Goal: Task Accomplishment & Management: Complete application form

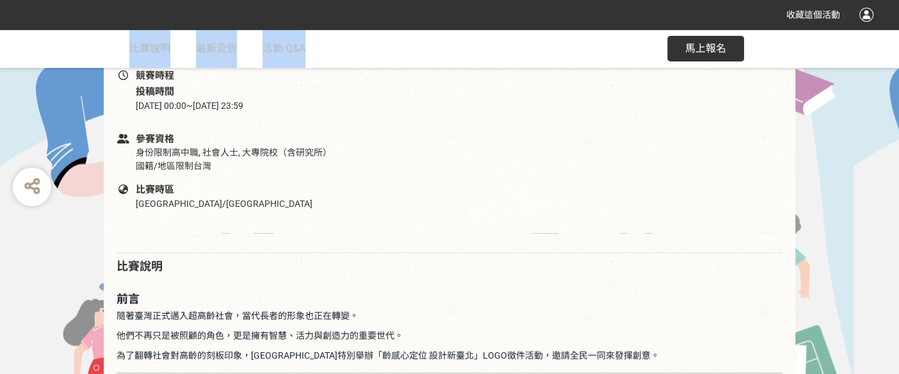
drag, startPoint x: 867, startPoint y: 16, endPoint x: 808, endPoint y: 35, distance: 62.0
click at [866, 15] on div at bounding box center [866, 15] width 14 height 14
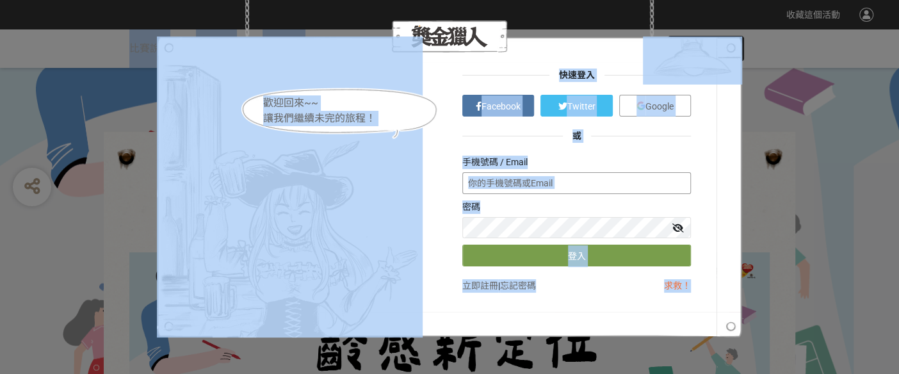
type input "fonlan1107@gmail.com"
click at [704, 136] on div "歡迎回來~~ 讓我們繼續未完的旅程！ 快速登入 Facebook Twitter Google 或 手機號碼 / Email fonlan1107@gmail…" at bounding box center [449, 186] width 585 height 301
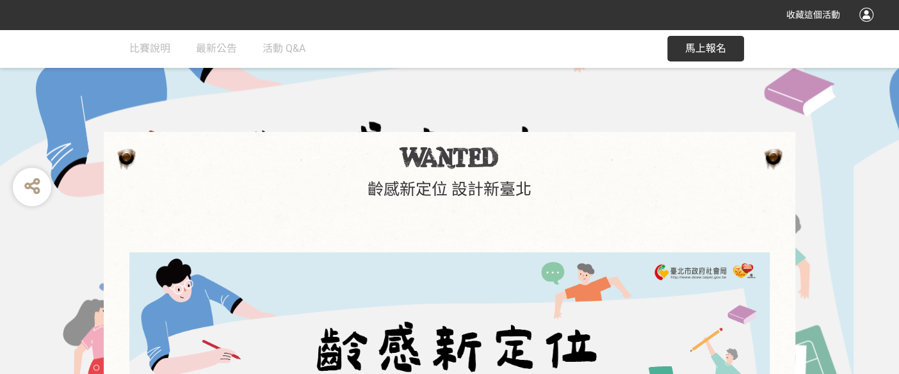
click at [864, 14] on div at bounding box center [866, 15] width 14 height 14
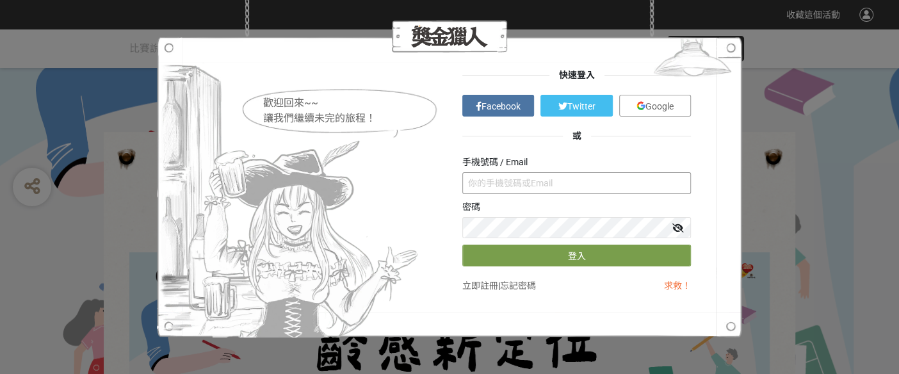
type input "[EMAIL_ADDRESS][DOMAIN_NAME]"
click at [664, 103] on span "Google" at bounding box center [659, 106] width 28 height 10
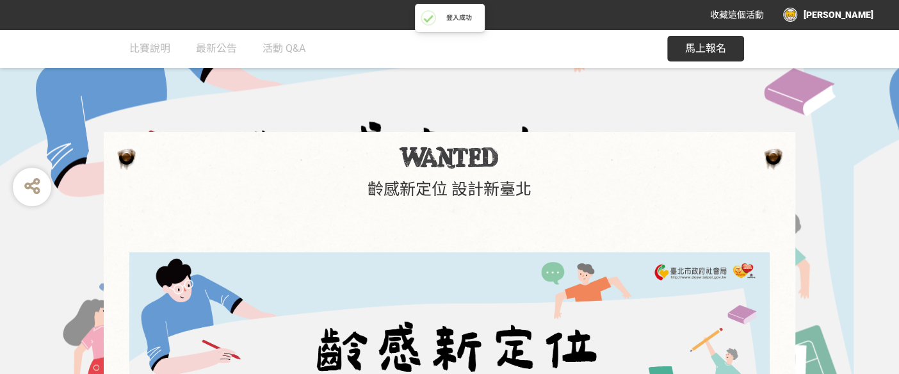
click at [861, 14] on div "陳冠仲" at bounding box center [828, 15] width 90 height 14
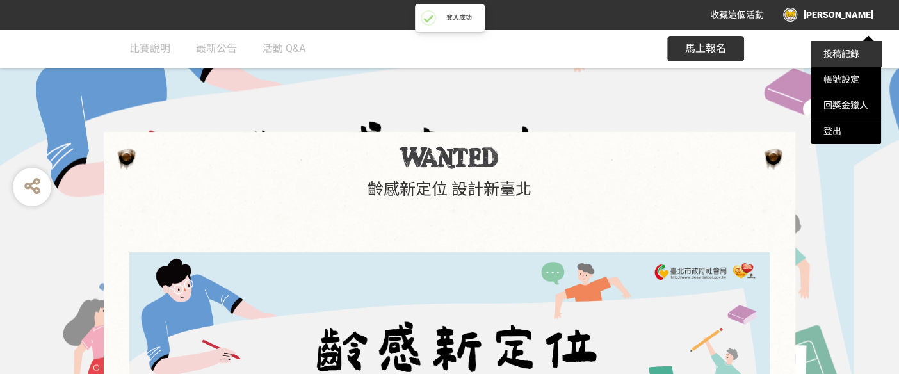
click at [846, 49] on link "投稿記錄" at bounding box center [841, 54] width 36 height 10
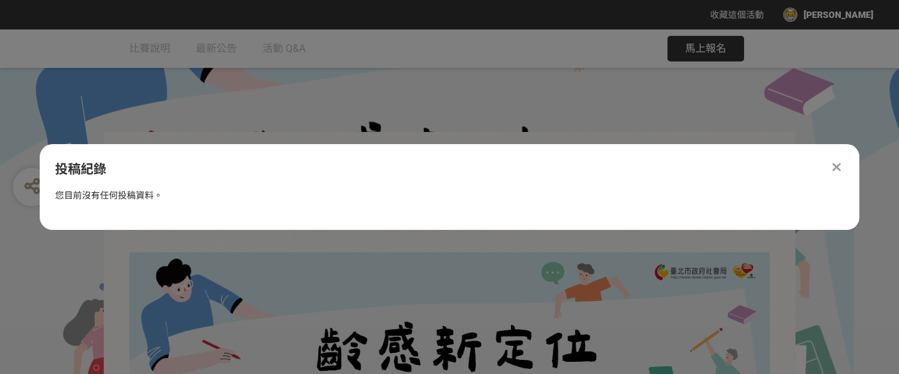
click at [834, 166] on icon at bounding box center [836, 167] width 8 height 13
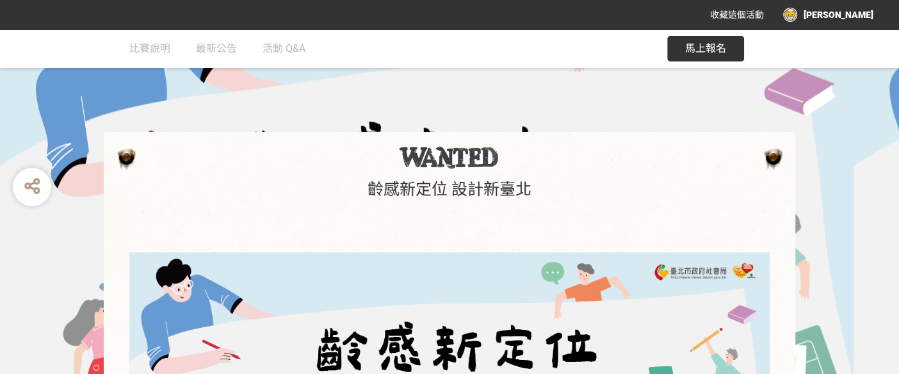
click at [692, 47] on span "馬上報名" at bounding box center [705, 48] width 41 height 12
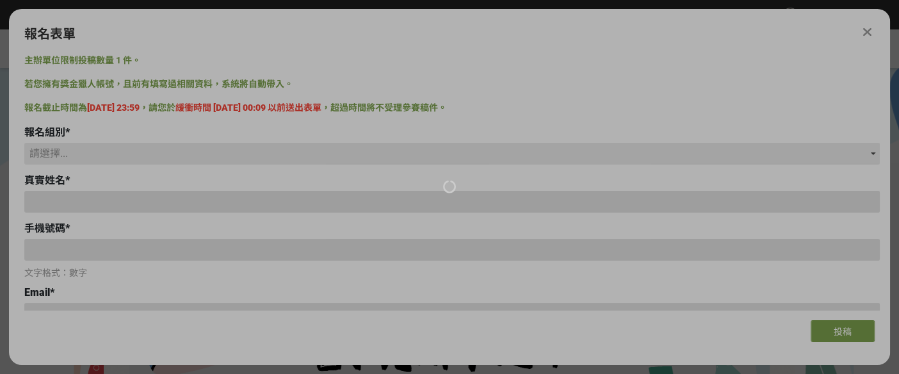
type input "yoyoallen1226@gmail.com"
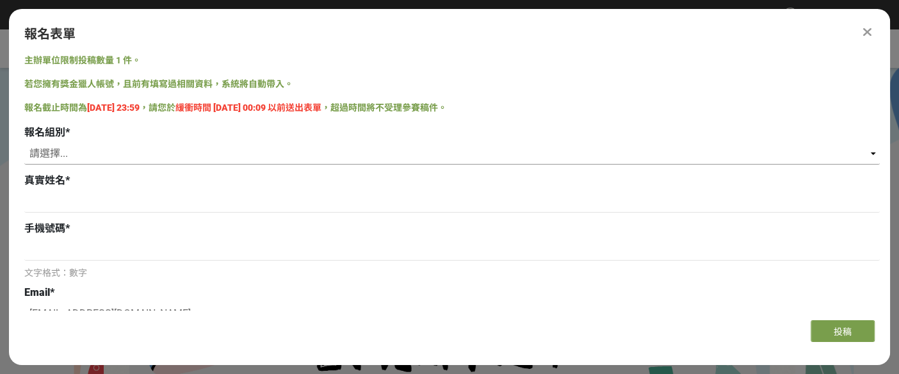
click at [54, 152] on select "請選擇... 學生組(限臺北市公私立高中職以上在學生) 社會組(年滿 18 歲以上社會大眾皆可參加)" at bounding box center [451, 154] width 855 height 22
select select "社會組(年滿 18 歲以上社會大眾皆可參加)"
click at [24, 143] on select "請選擇... 學生組(限臺北市公私立高中職以上在學生) 社會組(年滿 18 歲以上社會大眾皆可參加)" at bounding box center [451, 154] width 855 height 22
click at [47, 193] on input at bounding box center [451, 202] width 855 height 22
type input "T"
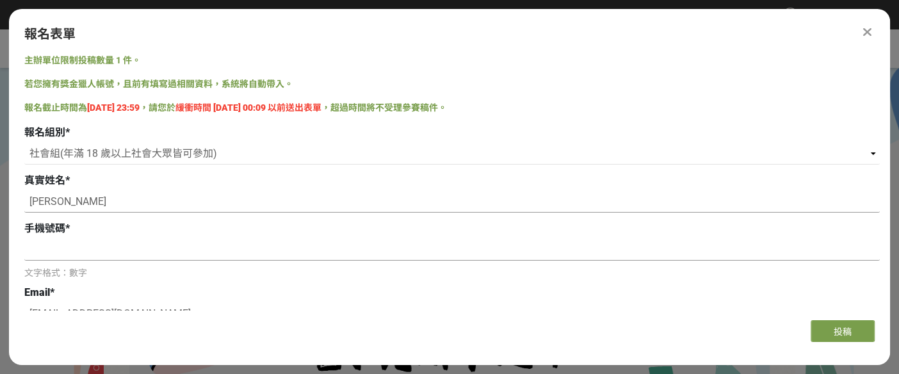
type input "陳冠仲"
drag, startPoint x: 61, startPoint y: 243, endPoint x: 67, endPoint y: 251, distance: 10.0
click at [61, 246] on input at bounding box center [451, 250] width 855 height 22
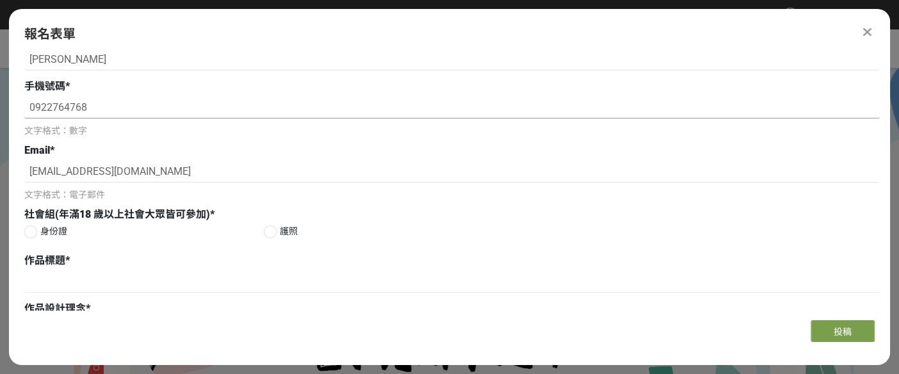
type input "0922764768"
click at [26, 234] on div at bounding box center [30, 231] width 13 height 13
radio input "true"
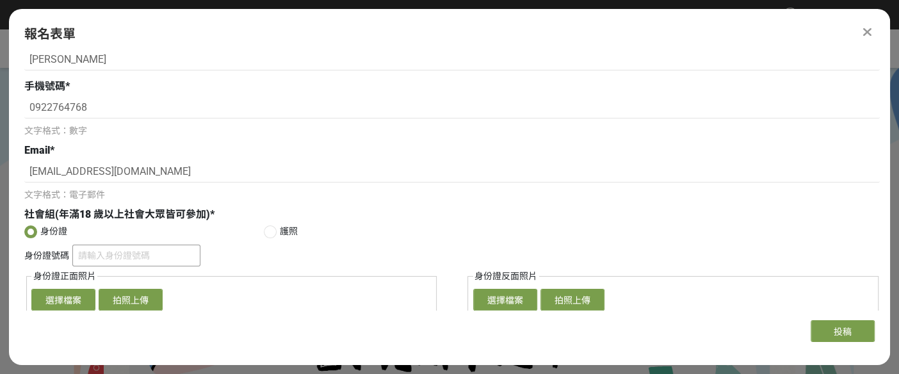
click at [85, 263] on input "身份證號碼" at bounding box center [136, 256] width 128 height 22
type input "A129294041"
click at [52, 296] on button "選擇檔案" at bounding box center [63, 300] width 64 height 22
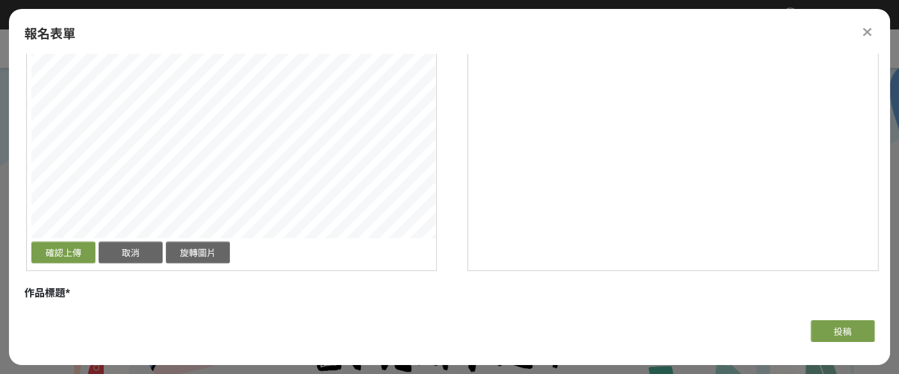
scroll to position [355, 0]
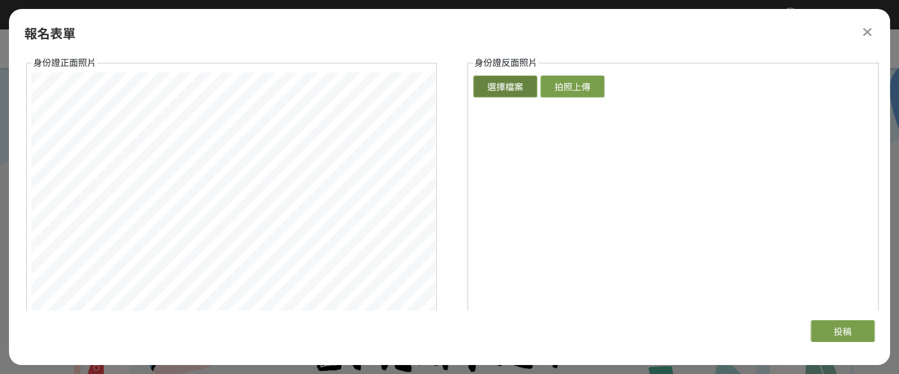
click at [506, 81] on button "選擇檔案" at bounding box center [505, 87] width 64 height 22
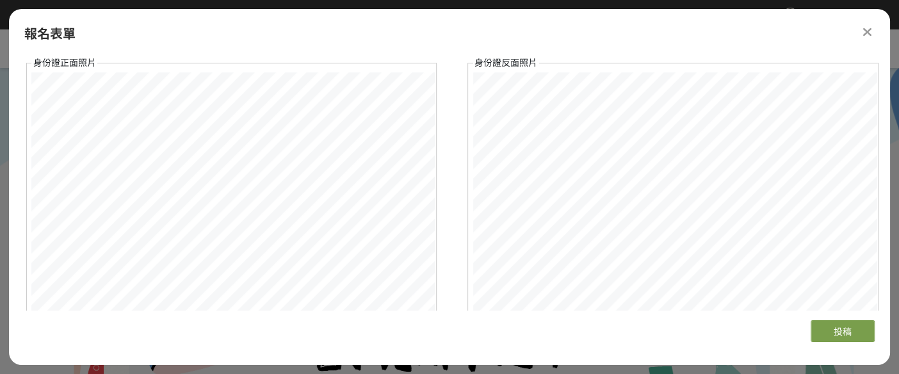
click at [478, 73] on div "身份證號碼 A129294041 身份證正面照片 確認上傳 取消 旋轉圖片 選擇檔案 拍照上傳 身份證反面照片 確認上傳 取消 旋轉圖片 選擇檔案 拍照上傳" at bounding box center [451, 196] width 855 height 330
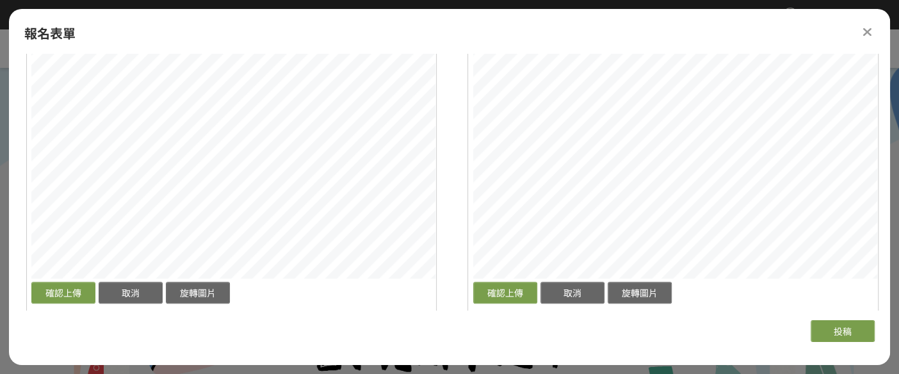
scroll to position [426, 0]
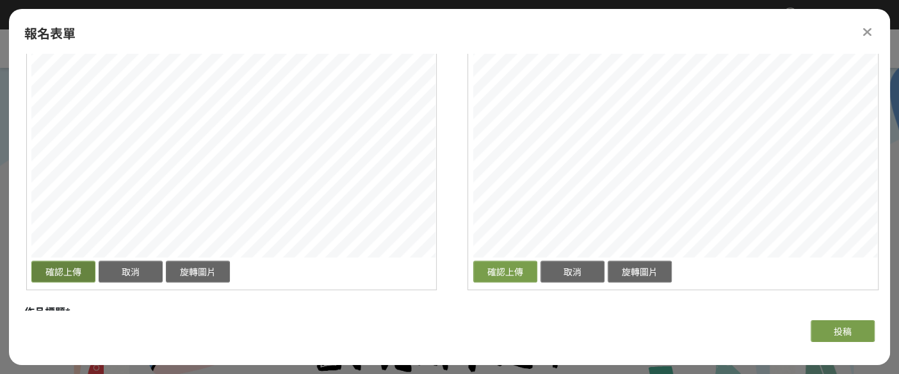
click at [50, 270] on button "確認上傳" at bounding box center [63, 272] width 64 height 22
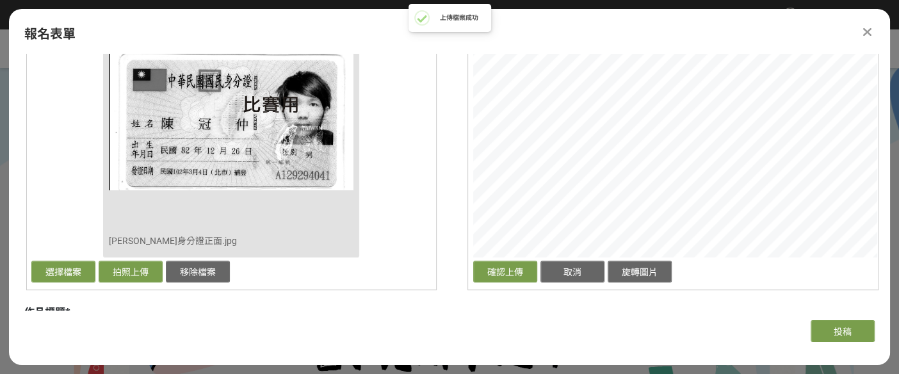
click at [428, 175] on div "身份證號碼 A129294041 身份證正面照片 確認上傳 取消 旋轉圖片 移除檔案 陳冠仲身分證正面.jpg 選擇檔案 拍照上傳 移除檔案 身份證反面照片 …" at bounding box center [451, 125] width 855 height 330
click at [629, 271] on div "確認上傳 取消 旋轉圖片" at bounding box center [672, 143] width 399 height 284
click at [883, 141] on div "主辦單位限制投稿數量 1 件。 若您擁有獎金獵人帳號，且前有填寫過相關資料，系統將自動帶入。 報名截止時間為 2025-09-10 23:59 ，請您於 緩衝…" at bounding box center [449, 182] width 881 height 256
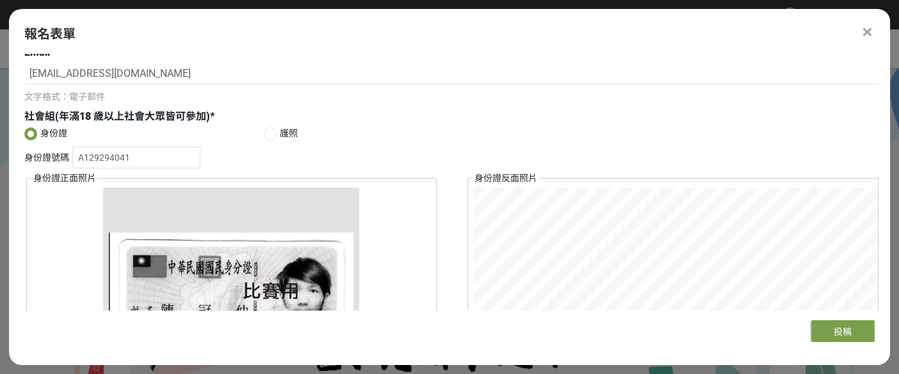
scroll to position [213, 0]
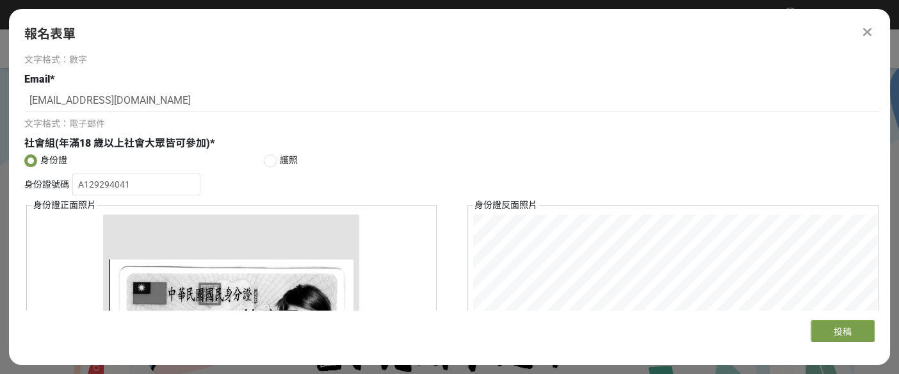
click at [671, 196] on div "身份證號碼 A129294041 身份證正面照片 確認上傳 取消 旋轉圖片 移除檔案 陳冠仲身分證正面.jpg 選擇檔案 拍照上傳 移除檔案 身份證反面照片 …" at bounding box center [451, 338] width 855 height 330
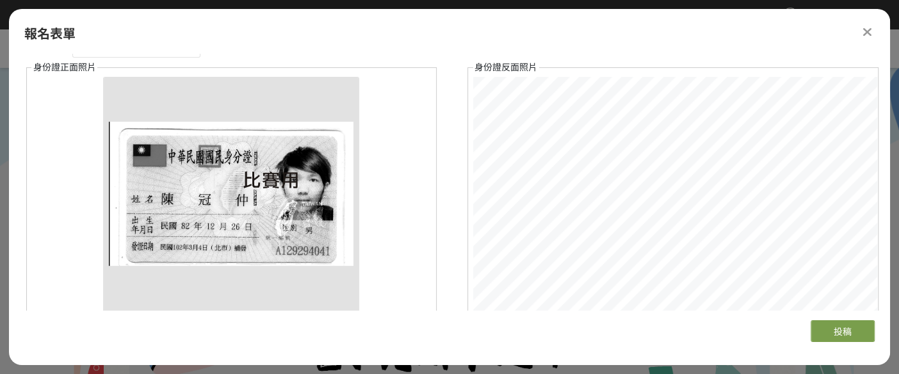
scroll to position [426, 0]
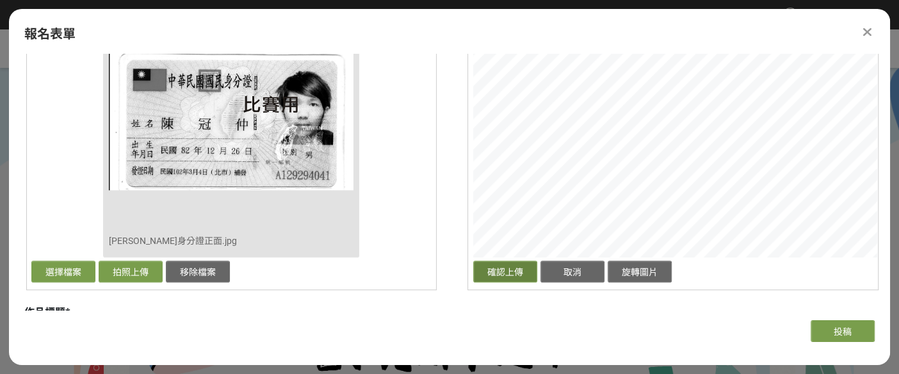
click at [508, 274] on button "確認上傳" at bounding box center [505, 272] width 64 height 22
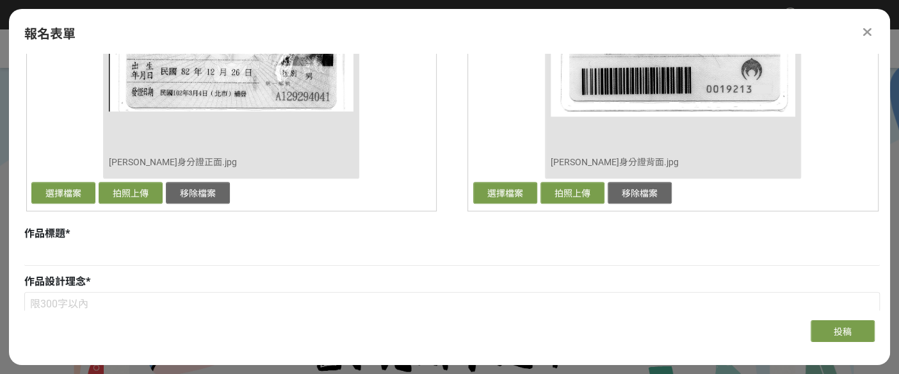
scroll to position [568, 0]
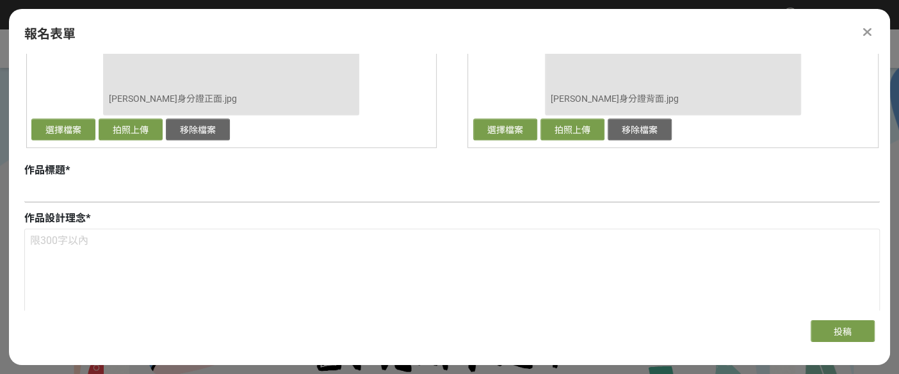
click at [32, 182] on input at bounding box center [451, 192] width 855 height 22
paste input "活躍老化‧在地安老"
type input "活躍老化‧在地安老"
click at [30, 236] on textarea at bounding box center [452, 293] width 854 height 128
paste textarea "將「北」字轉化成張開愛的雙手之歡笑長者， 象徵臺北為「活躍老化、健康自主」及「尊重、 包容、友善高齡」的社會。 新舊並陳的臺北市地標101現代建築與北門歷史古…"
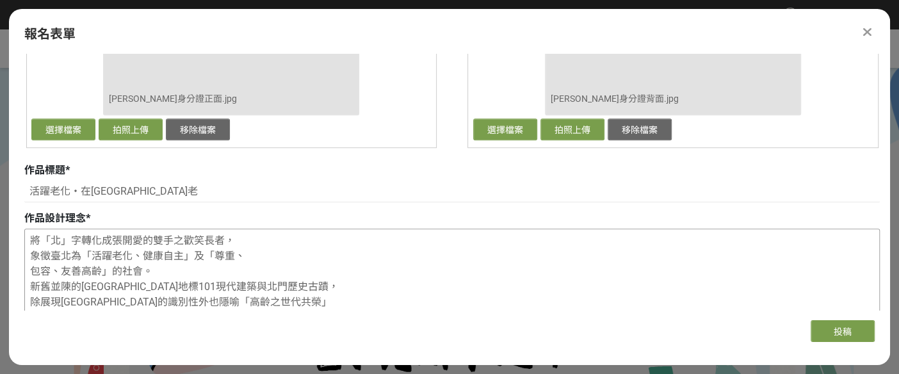
scroll to position [581, 0]
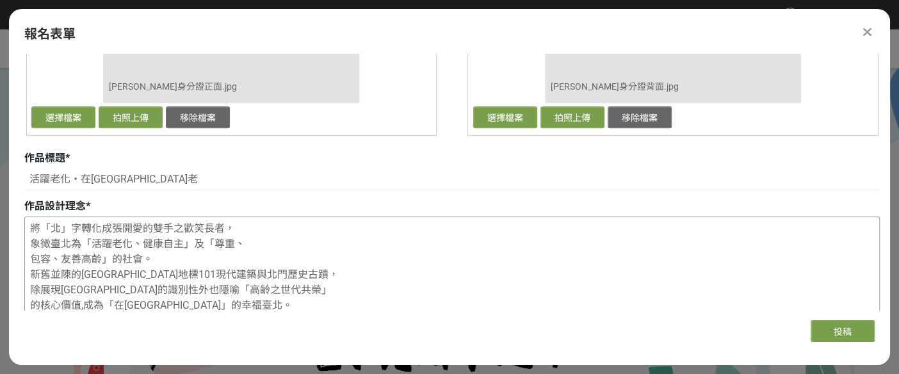
click at [25, 222] on textarea "將「北」字轉化成張開愛的雙手之歡笑長者， 象徵臺北為「活躍老化、健康自主」及「尊重、 包容、友善高齡」的社會。 新舊並陳的臺北市地標101現代建築與北門歷史古…" at bounding box center [452, 281] width 854 height 128
click at [250, 223] on textarea "將「北」字轉化成張開愛的雙手之歡笑長者， 象徵臺北為「活躍老化、健康自主」及「尊重、 包容、友善高齡」的社會。 新舊並陳的臺北市地標101現代建築與北門歷史古…" at bounding box center [452, 281] width 854 height 128
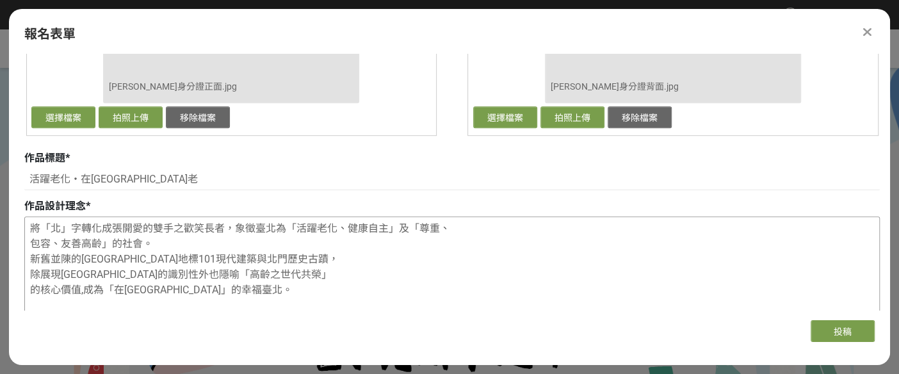
click at [462, 223] on textarea "將「北」字轉化成張開愛的雙手之歡笑長者，象徵臺北為「活躍老化、健康自主」及「尊重、 包容、友善高齡」的社會。 新舊並陳的臺北市地標101現代建築與北門歷史古蹟…" at bounding box center [452, 281] width 854 height 128
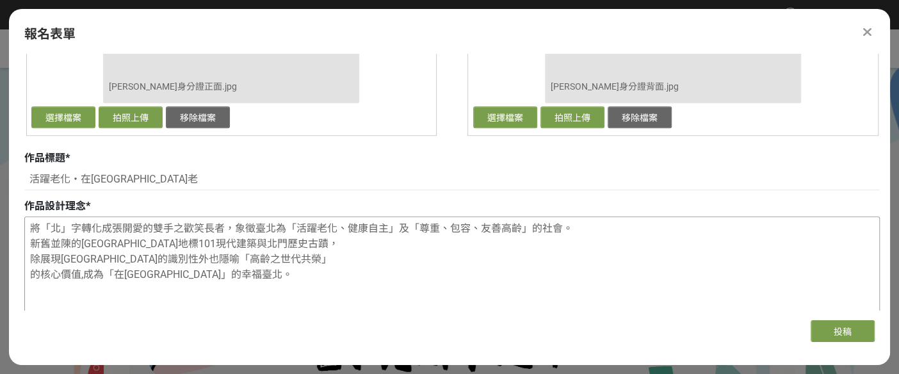
click at [595, 227] on textarea "將「北」字轉化成張開愛的雙手之歡笑長者，象徵臺北為「活躍老化、健康自主」及「尊重、包容、友善高齡」的社會。 新舊並陳的臺北市地標101現代建築與北門歷史古蹟，…" at bounding box center [452, 281] width 854 height 128
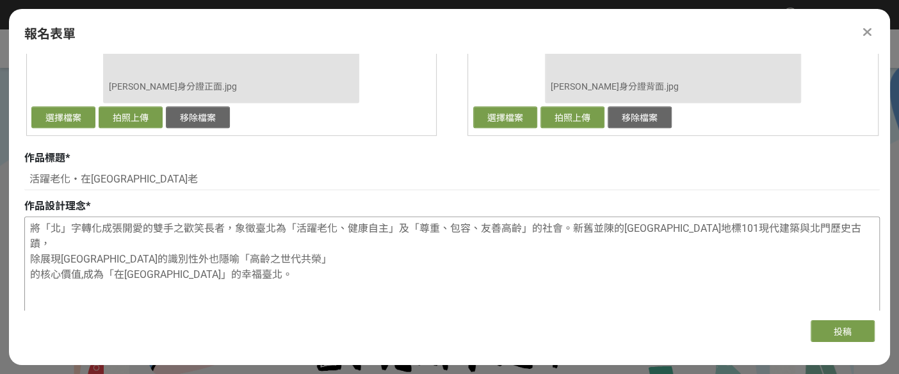
click at [839, 225] on textarea "將「北」字轉化成張開愛的雙手之歡笑長者，象徵臺北為「活躍老化、健康自主」及「尊重、包容、友善高齡」的社會。新舊並陳的臺北市地標101現代建築與北門歷史古蹟， …" at bounding box center [452, 281] width 854 height 128
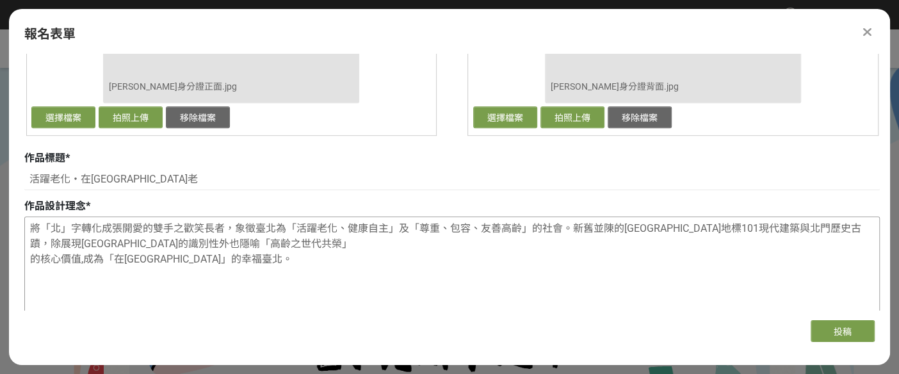
click at [239, 244] on textarea "將「北」字轉化成張開愛的雙手之歡笑長者，象徵臺北為「活躍老化、健康自主」及「尊重、包容、友善高齡」的社會。新舊並陳的臺北市地標101現代建築與北門歷史古蹟，除…" at bounding box center [452, 281] width 854 height 128
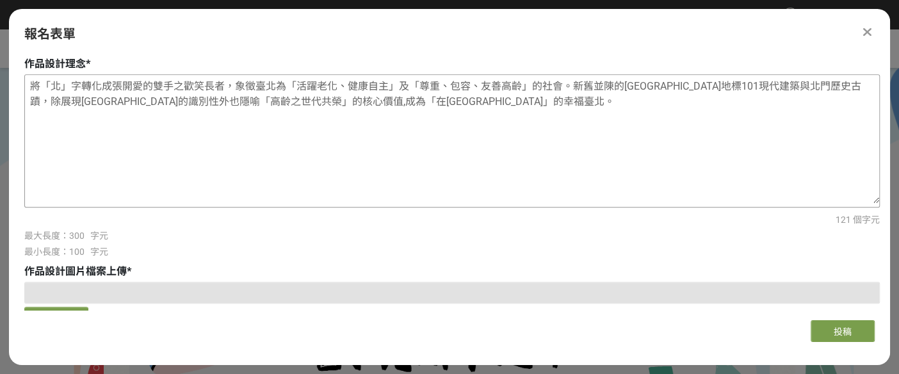
scroll to position [652, 0]
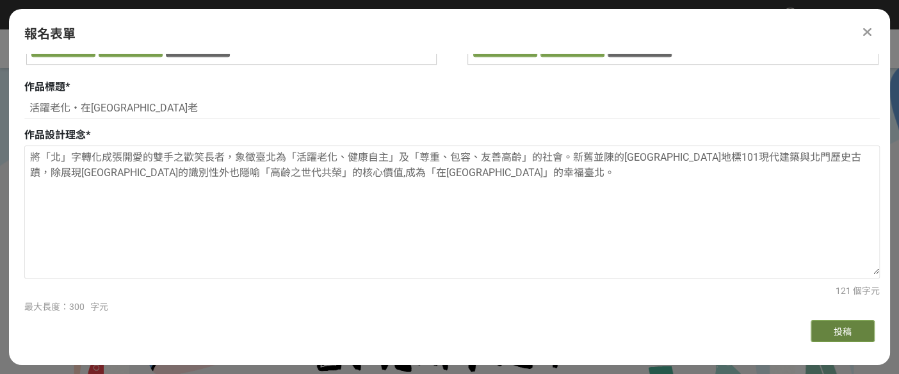
type textarea "將「北」字轉化成張開愛的雙手之歡笑長者，象徵臺北為「活躍老化、健康自主」及「尊重、包容、友善高齡」的社會。新舊並陳的臺北市地標101現代建築與北門歷史古蹟，除…"
drag, startPoint x: 839, startPoint y: 332, endPoint x: 378, endPoint y: 275, distance: 464.5
click at [378, 275] on div "報名表單 主辦單位限制投稿數量 1 件。 若您擁有獎金獵人帳號，且前有填寫過相關資料，系統將自動帶入。 報名截止時間為 2025-09-10 23:59 ，請…" at bounding box center [449, 183] width 881 height 348
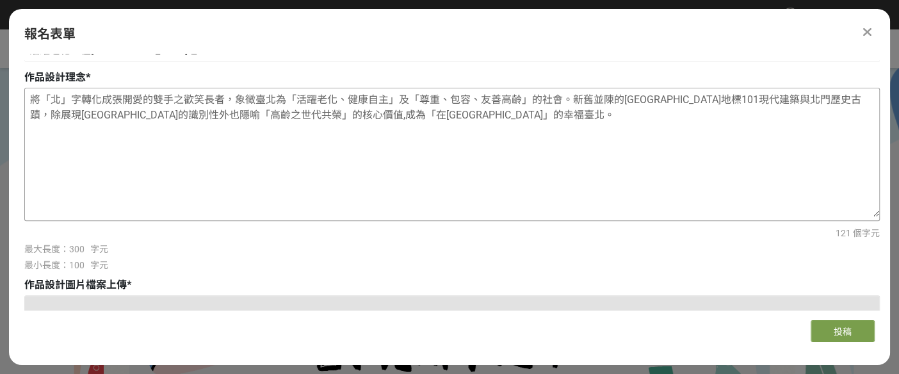
scroll to position [794, 0]
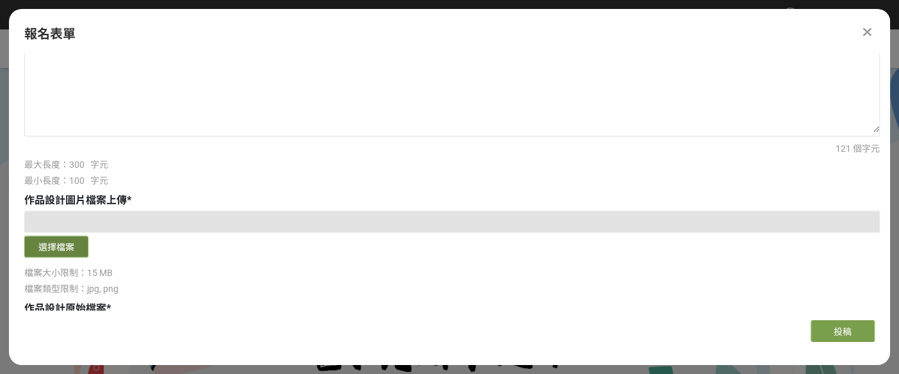
click at [60, 250] on button "選擇檔案" at bounding box center [56, 247] width 64 height 22
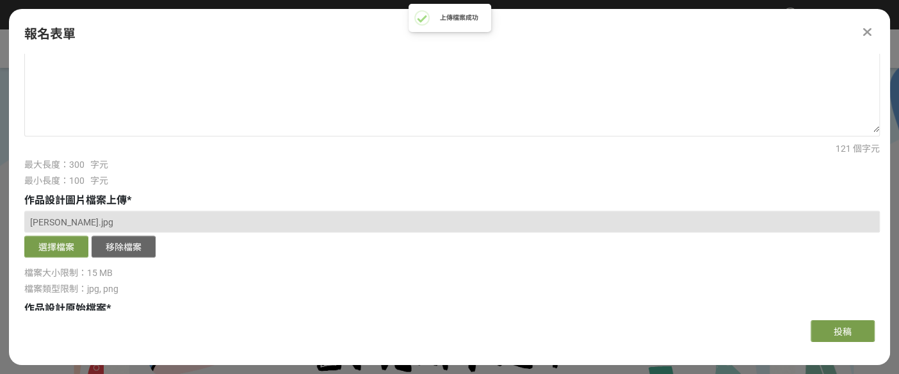
scroll to position [865, 0]
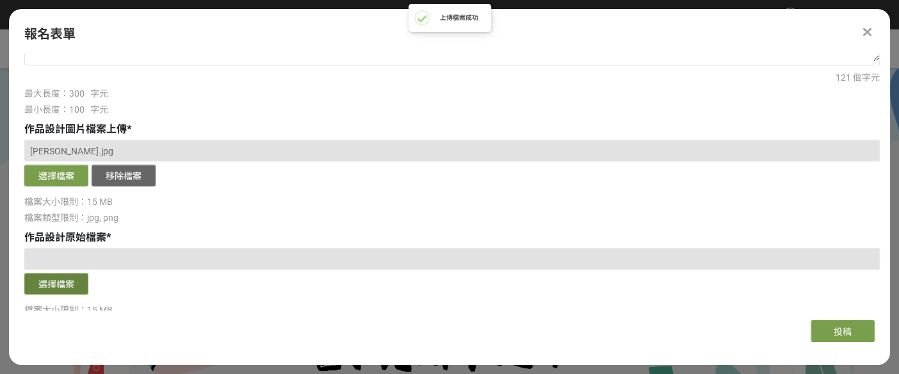
click at [58, 285] on button "選擇檔案" at bounding box center [56, 284] width 64 height 22
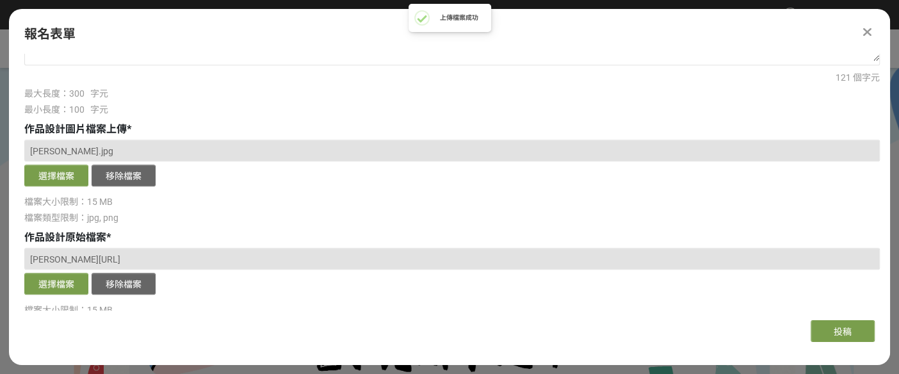
scroll to position [1008, 0]
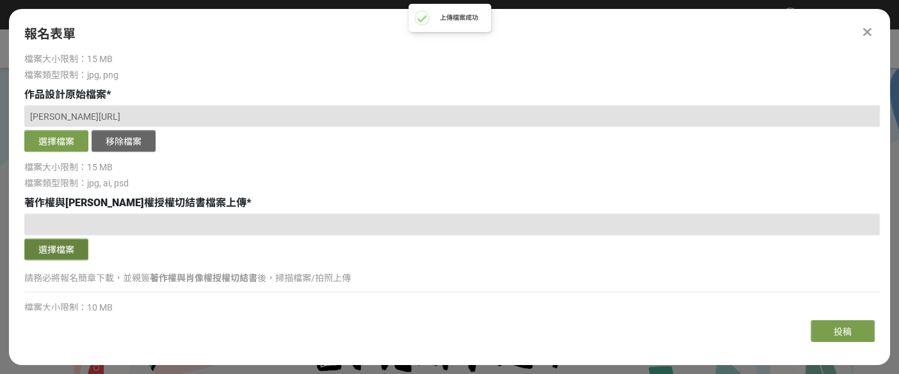
click at [69, 248] on button "選擇檔案" at bounding box center [56, 249] width 64 height 22
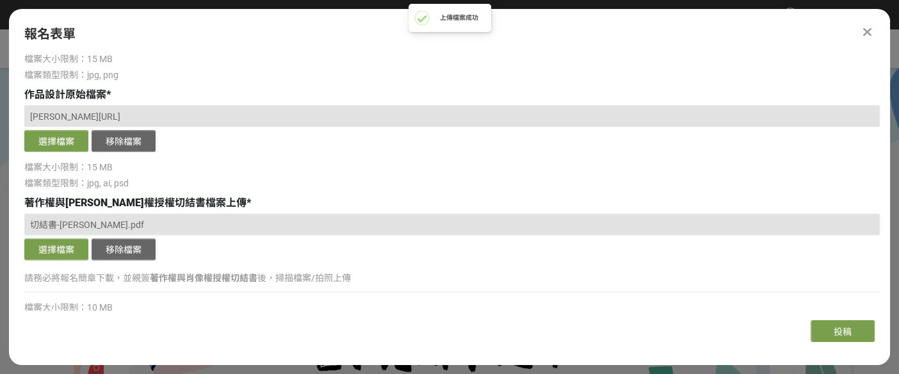
scroll to position [1074, 0]
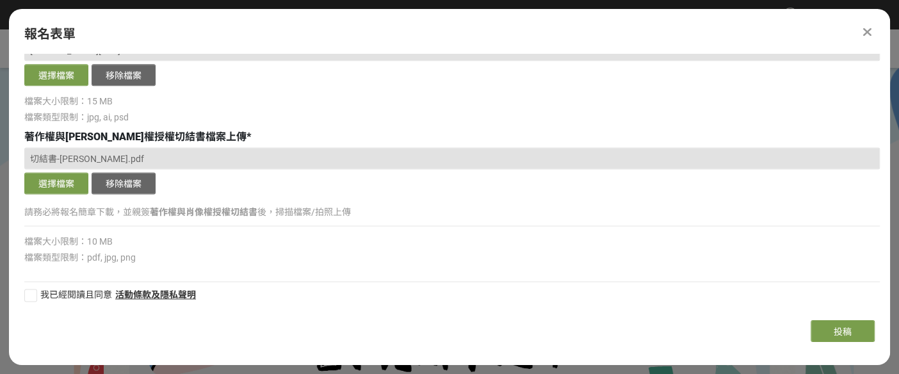
click at [24, 293] on div at bounding box center [30, 295] width 13 height 13
checkbox input "true"
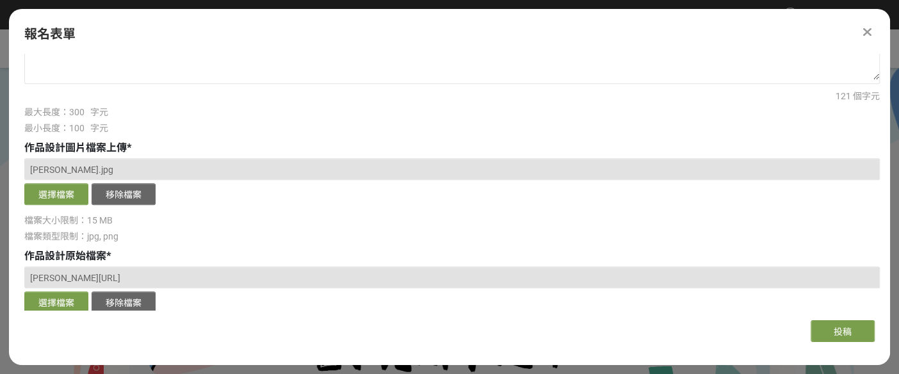
scroll to position [860, 0]
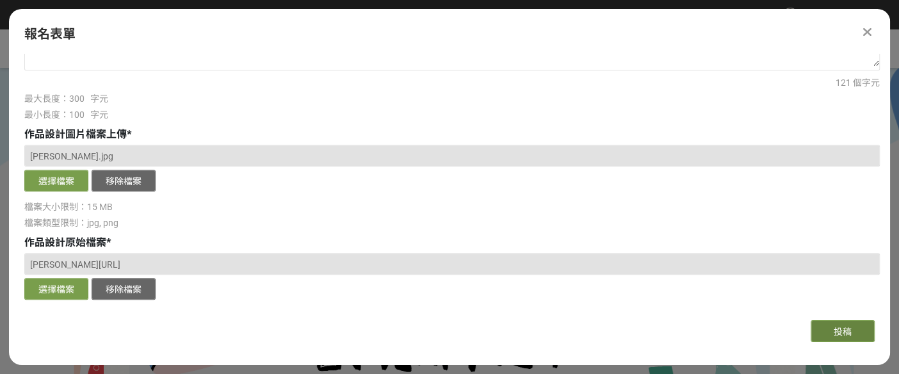
click at [843, 332] on span "投稿" at bounding box center [843, 332] width 18 height 10
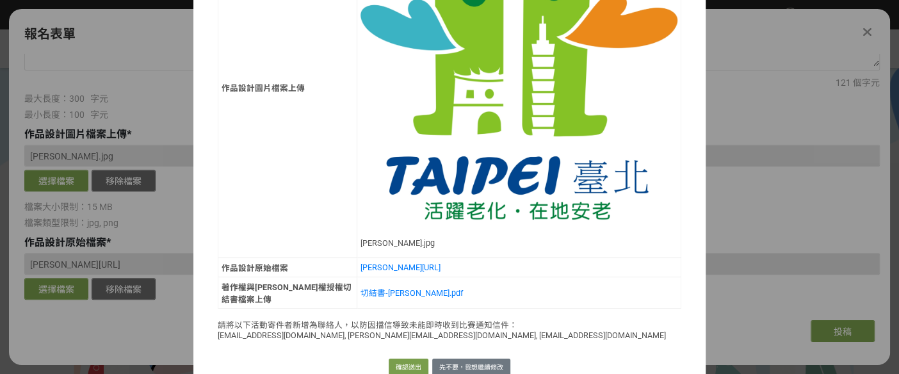
scroll to position [1076, 0]
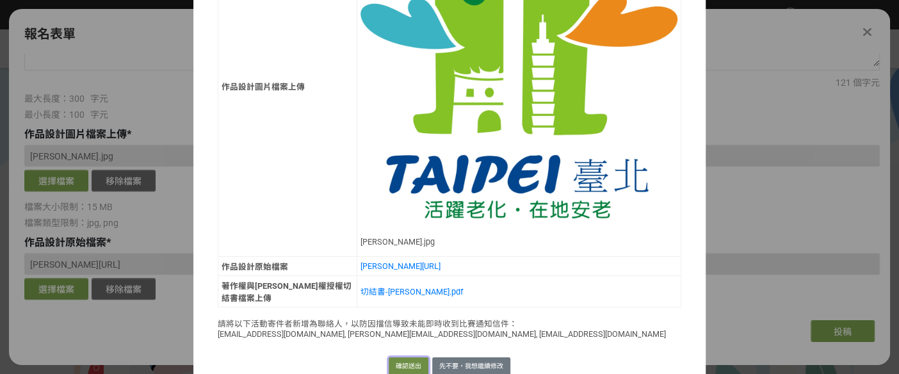
click at [400, 357] on button "確認送出" at bounding box center [409, 366] width 40 height 18
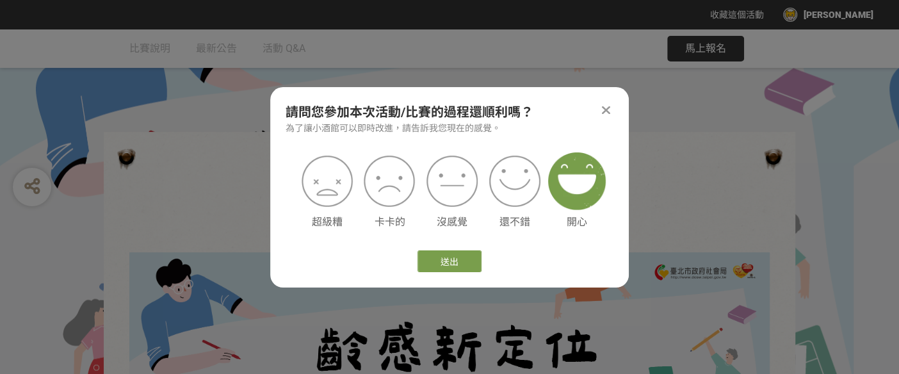
click at [577, 188] on img at bounding box center [577, 181] width 58 height 58
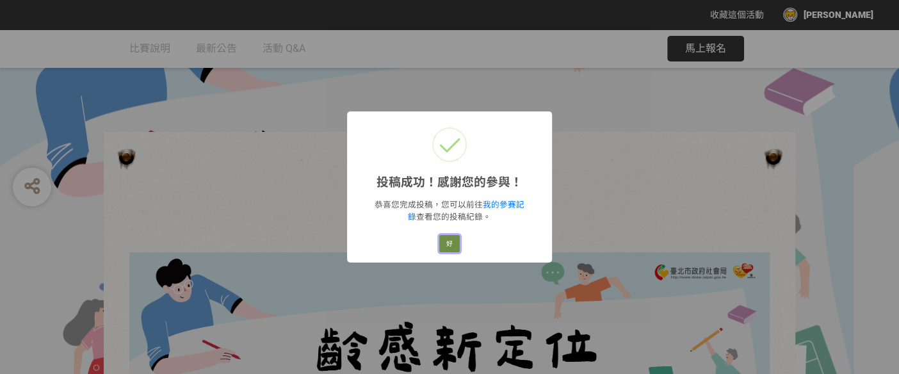
click at [455, 241] on button "好" at bounding box center [449, 244] width 20 height 18
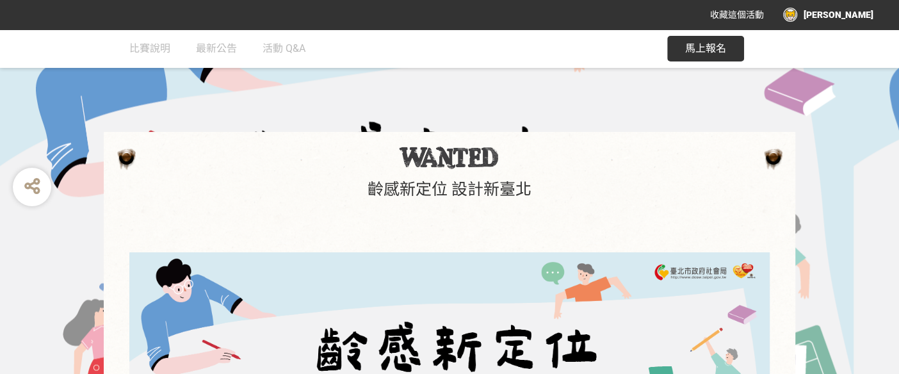
click at [857, 15] on div "陳冠仲" at bounding box center [828, 15] width 90 height 14
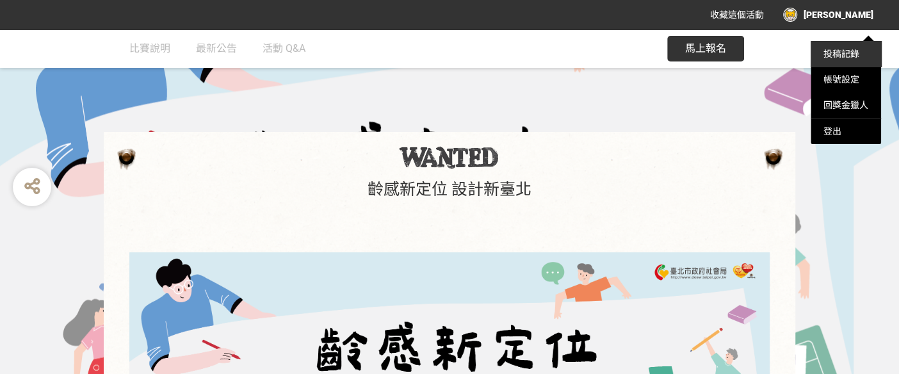
click at [834, 54] on link "投稿記錄" at bounding box center [841, 54] width 36 height 10
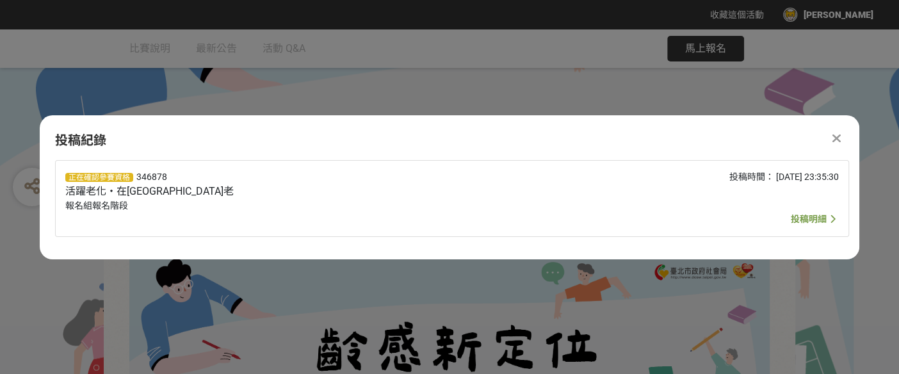
click at [804, 218] on span "投稿明細" at bounding box center [809, 219] width 36 height 10
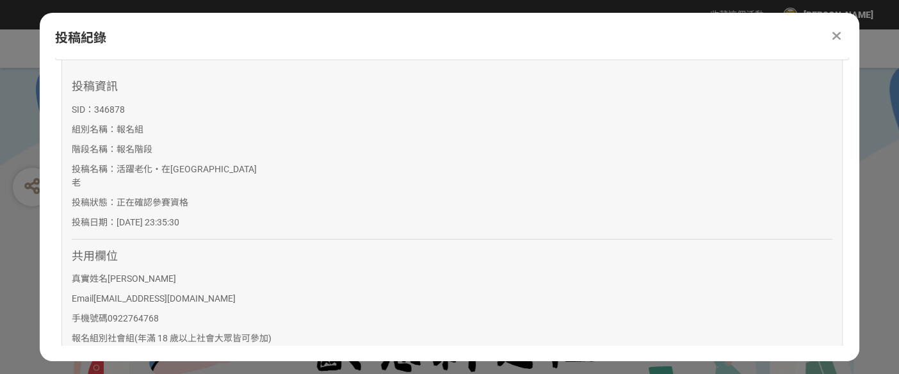
scroll to position [0, 0]
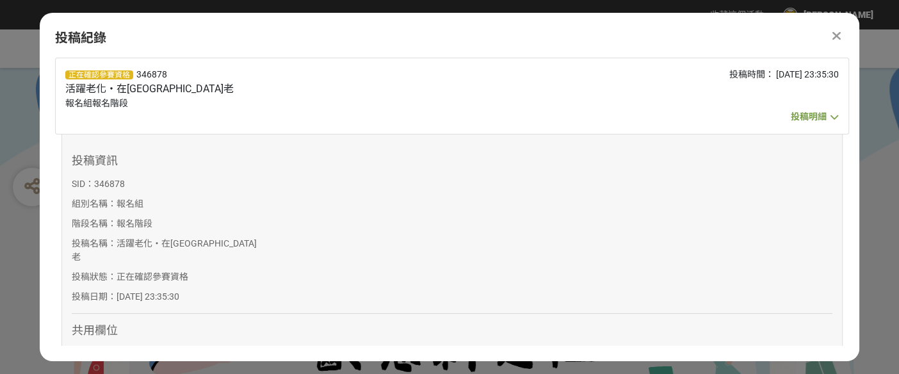
click at [835, 37] on icon at bounding box center [836, 35] width 8 height 13
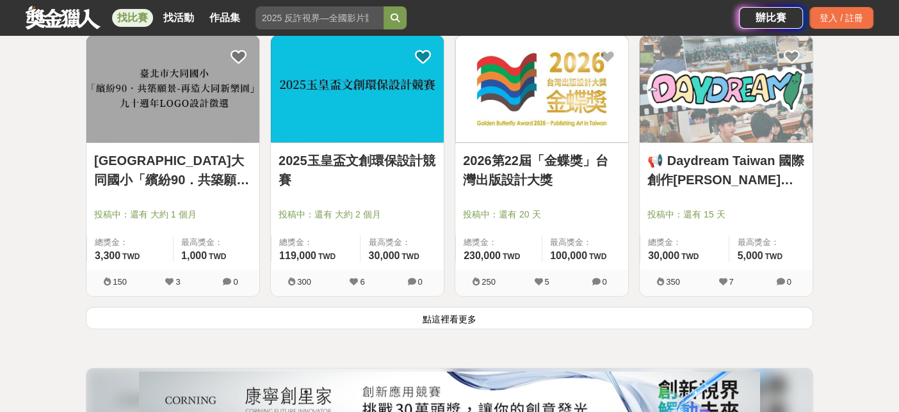
scroll to position [1636, 0]
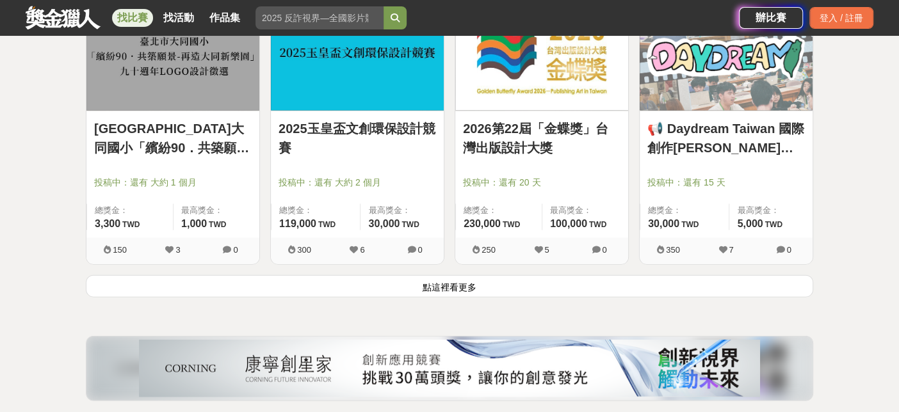
click at [440, 291] on button "點這裡看更多" at bounding box center [449, 286] width 727 height 22
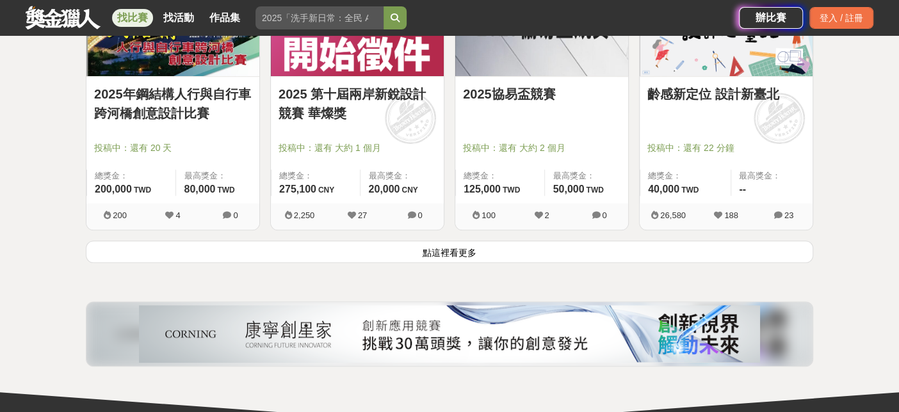
scroll to position [3307, 0]
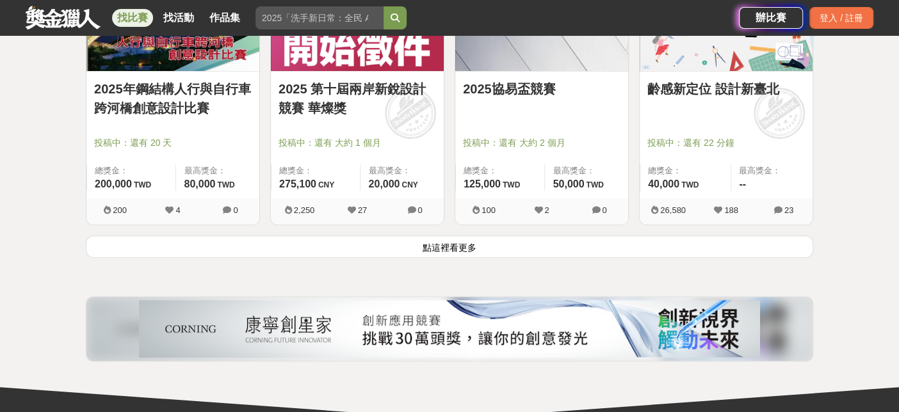
click at [447, 237] on button "點這裡看更多" at bounding box center [449, 247] width 727 height 22
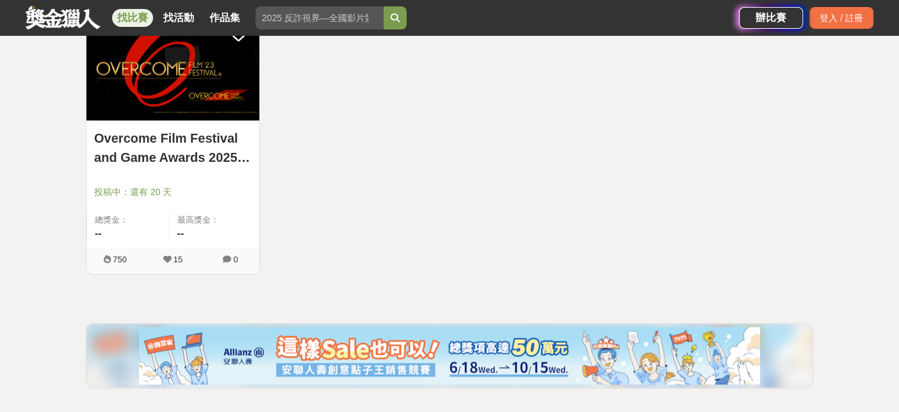
scroll to position [3876, 0]
